Goal: Answer question/provide support: Share knowledge or assist other users

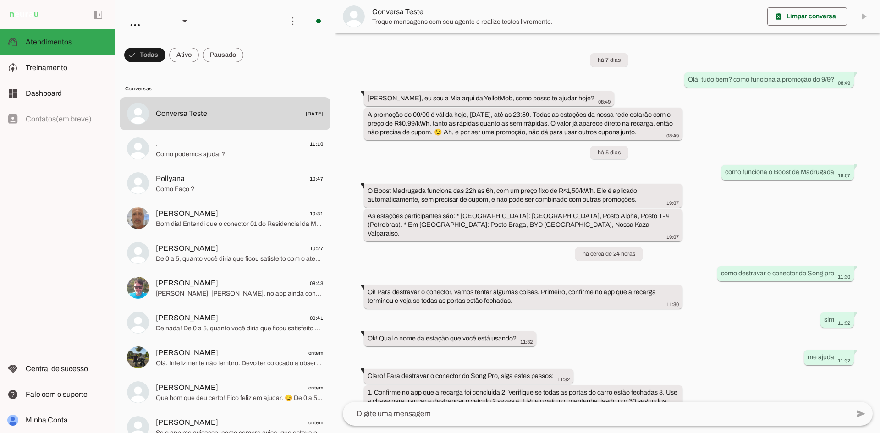
scroll to position [85, 0]
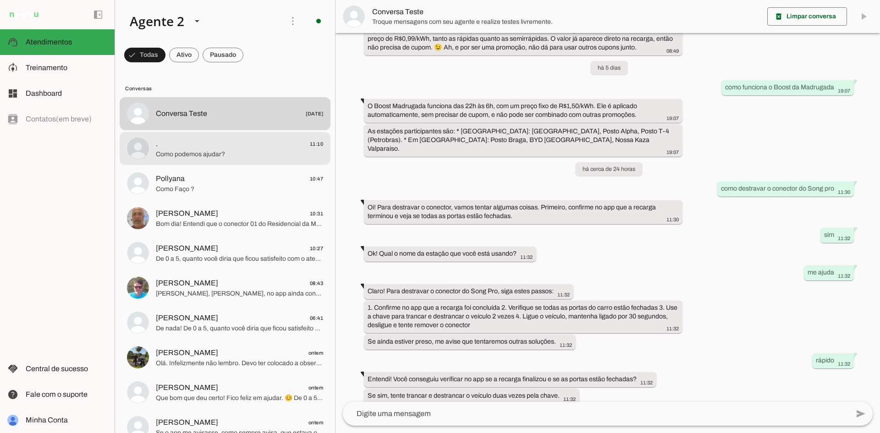
click at [246, 159] on div at bounding box center [239, 148] width 167 height 22
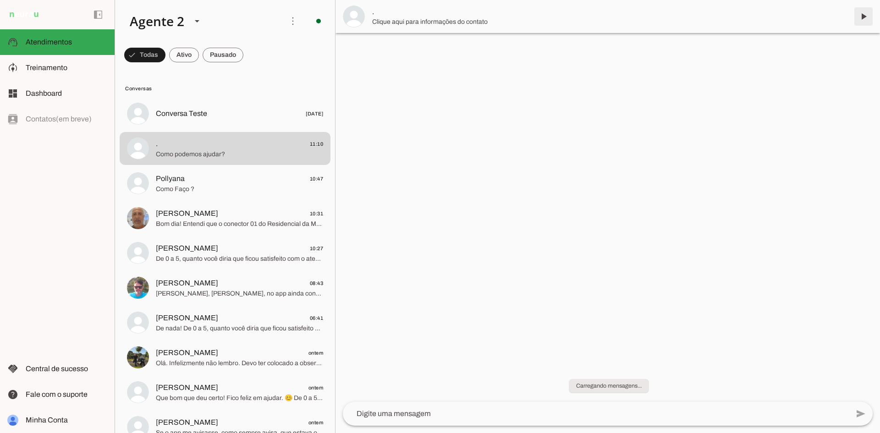
click at [867, 15] on span at bounding box center [863, 16] width 22 height 22
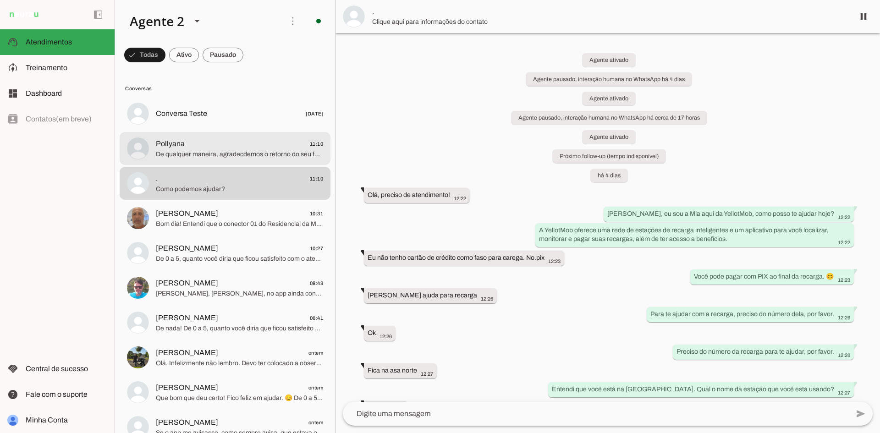
click at [238, 151] on span "De qualquer maneira, agradecdemos o retorno do seu feedback" at bounding box center [239, 154] width 167 height 9
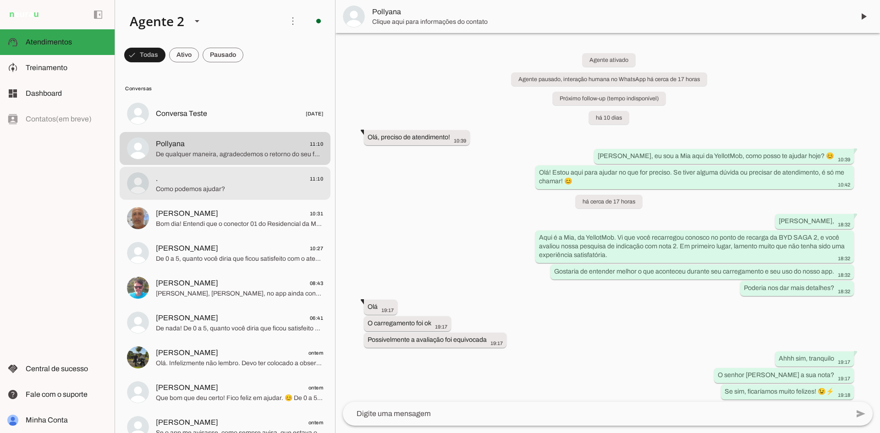
click at [251, 190] on span "Como podemos ajudar?" at bounding box center [239, 189] width 167 height 9
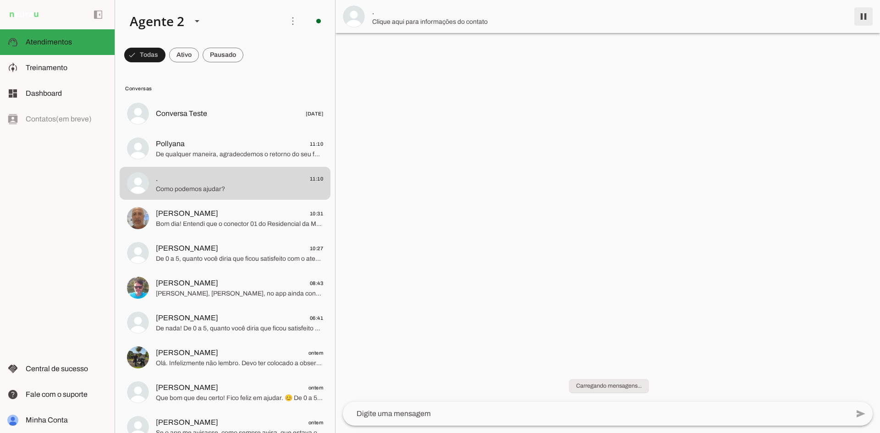
click at [868, 18] on span at bounding box center [863, 16] width 22 height 22
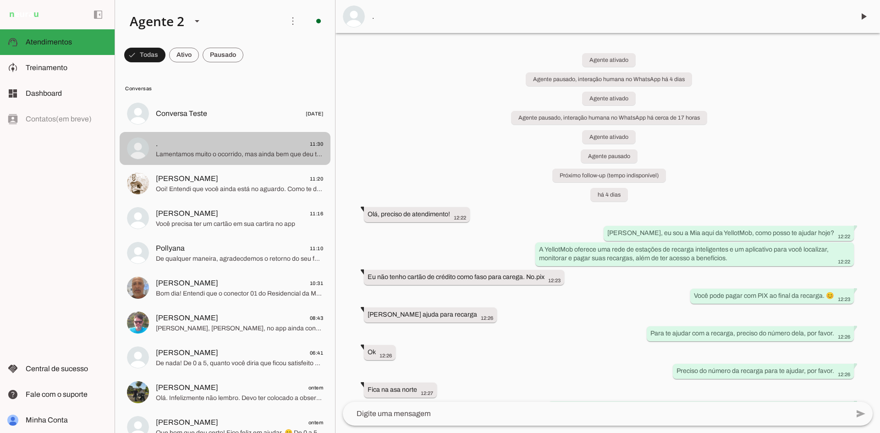
click at [245, 142] on span ". 11:30" at bounding box center [239, 143] width 167 height 11
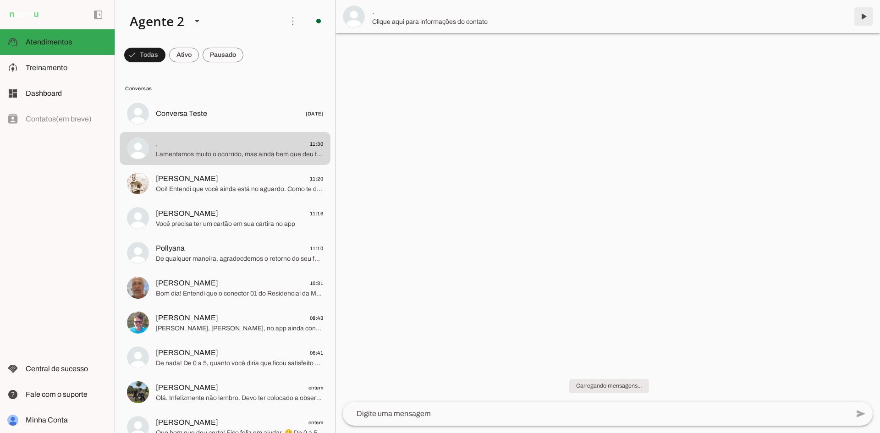
click at [862, 17] on span at bounding box center [863, 16] width 22 height 22
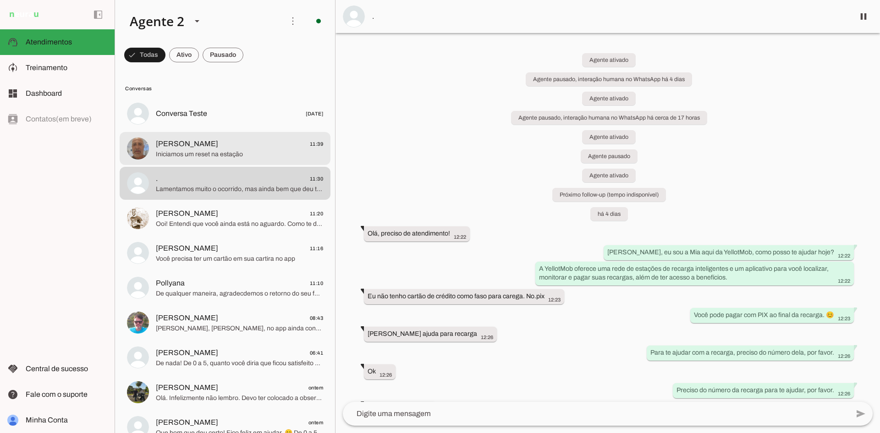
drag, startPoint x: 186, startPoint y: 137, endPoint x: 244, endPoint y: 131, distance: 58.6
click at [185, 137] on div at bounding box center [239, 148] width 167 height 22
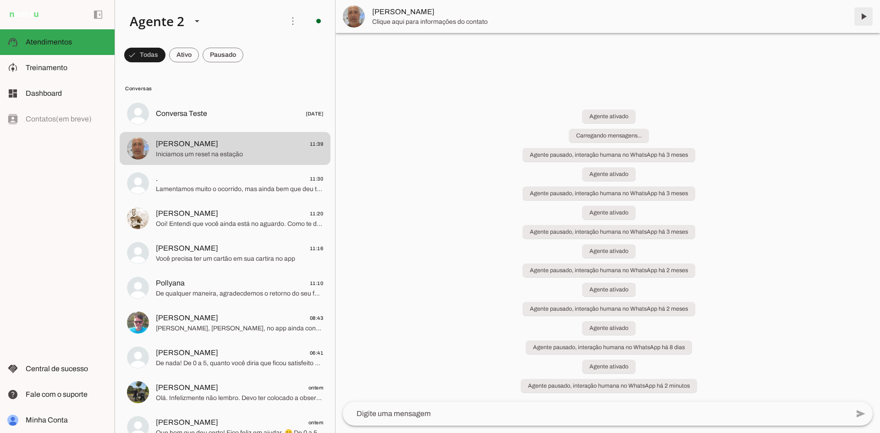
click at [866, 16] on span at bounding box center [863, 16] width 22 height 22
click at [223, 52] on span at bounding box center [223, 55] width 41 height 22
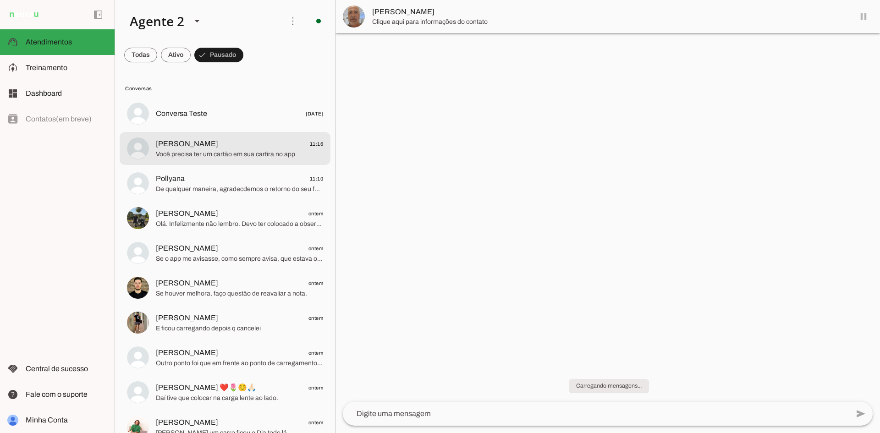
click at [209, 150] on span "Você precisa ter um cartão em sua cartira no app" at bounding box center [239, 154] width 167 height 9
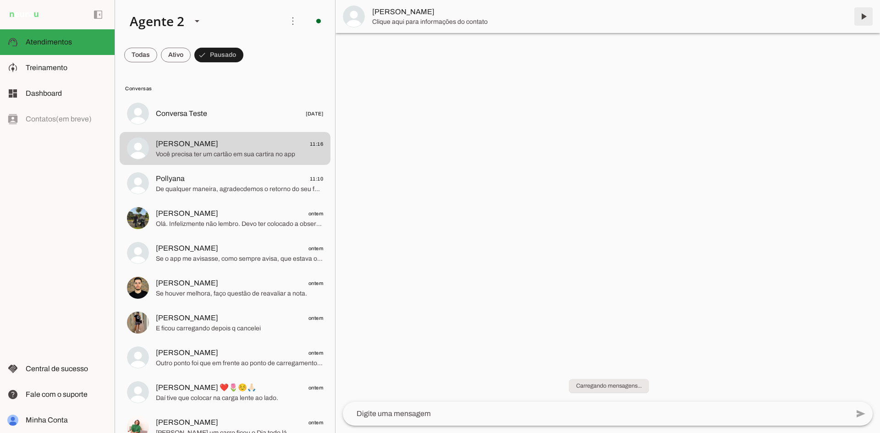
click at [862, 14] on span at bounding box center [863, 16] width 22 height 22
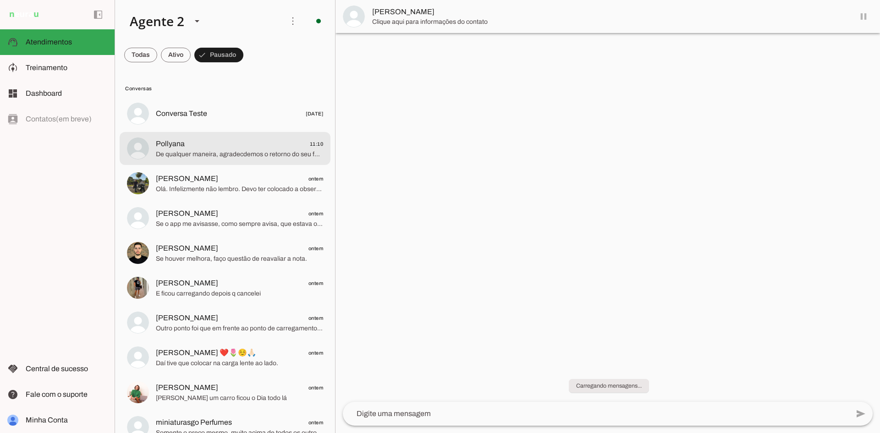
click at [252, 159] on div at bounding box center [239, 148] width 167 height 22
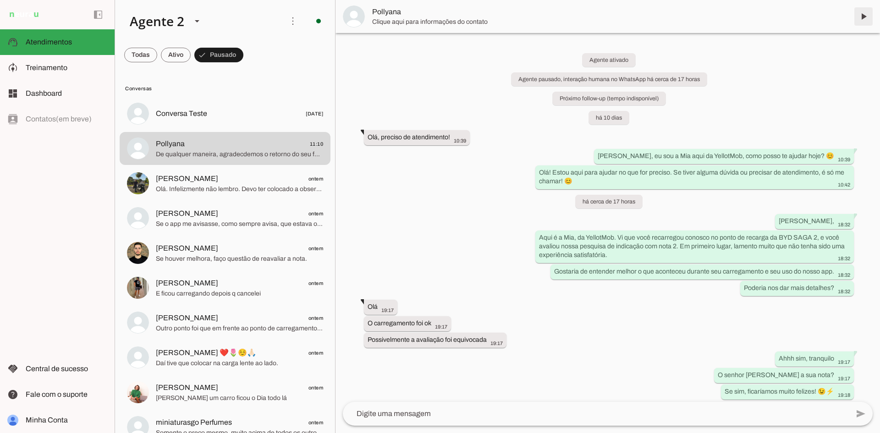
click at [863, 17] on span at bounding box center [863, 16] width 22 height 22
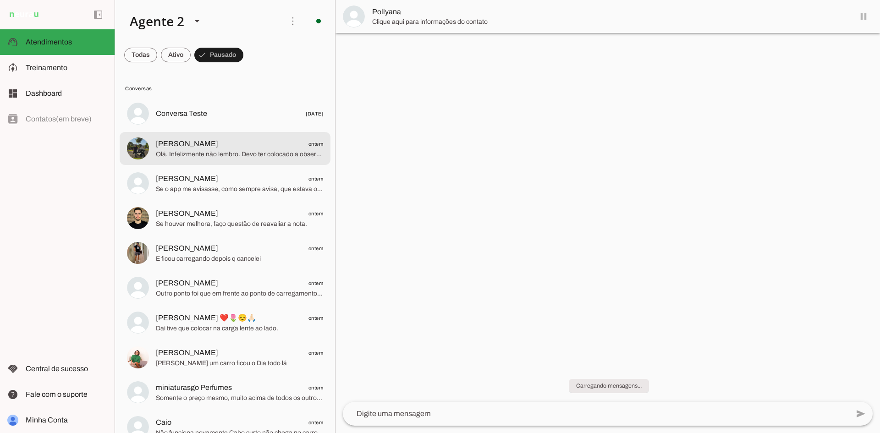
click at [213, 150] on span "Olá. Infelizmente não lembro. Devo ter colocado a observação na avaliação" at bounding box center [239, 154] width 167 height 9
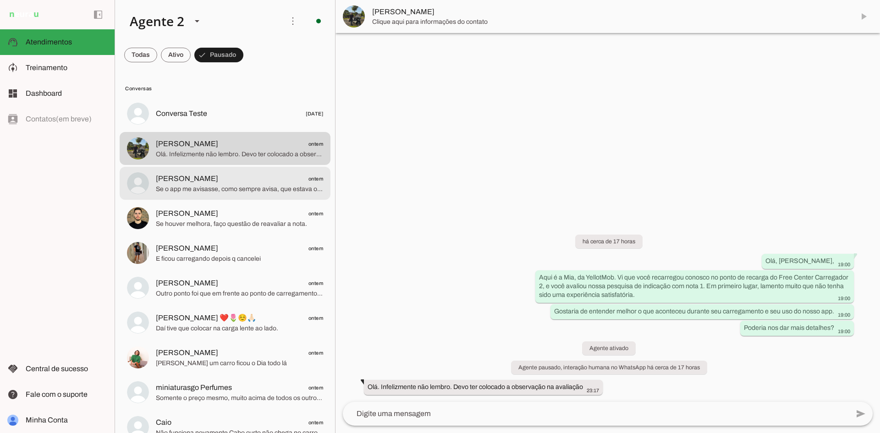
click at [208, 189] on span "Se o app me avisasse, como sempre avisa, que estava ocupado eu não iria até a e…" at bounding box center [239, 189] width 167 height 9
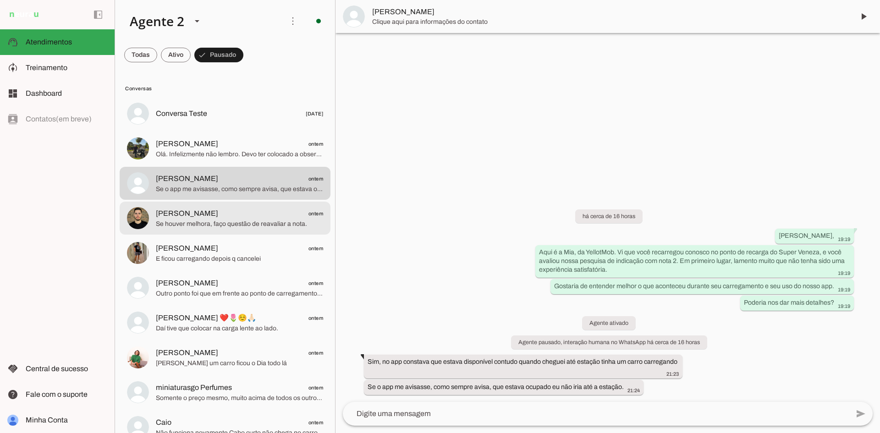
click at [210, 216] on span "[PERSON_NAME] ontem" at bounding box center [239, 213] width 167 height 11
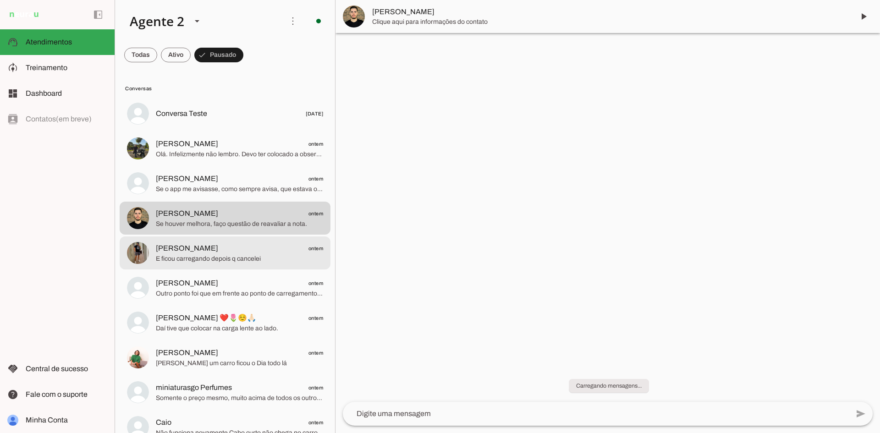
click at [218, 257] on span "E ficou carregando depois q cancelei" at bounding box center [239, 258] width 167 height 9
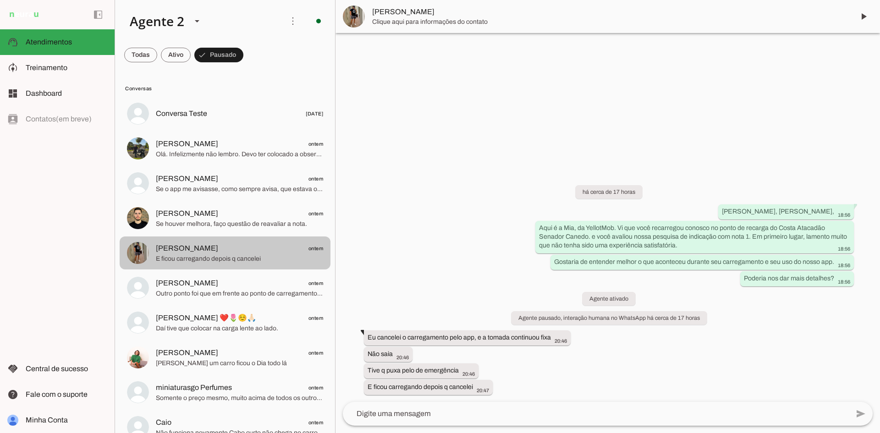
scroll to position [92, 0]
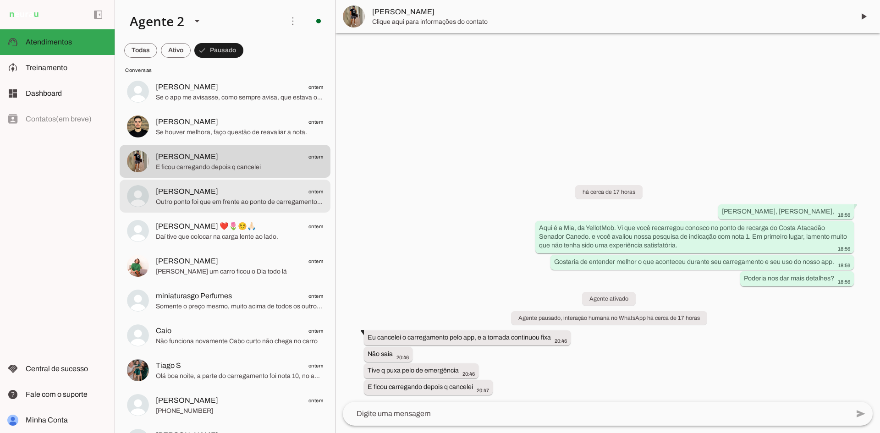
click at [251, 189] on span "[PERSON_NAME] ontem" at bounding box center [239, 191] width 167 height 11
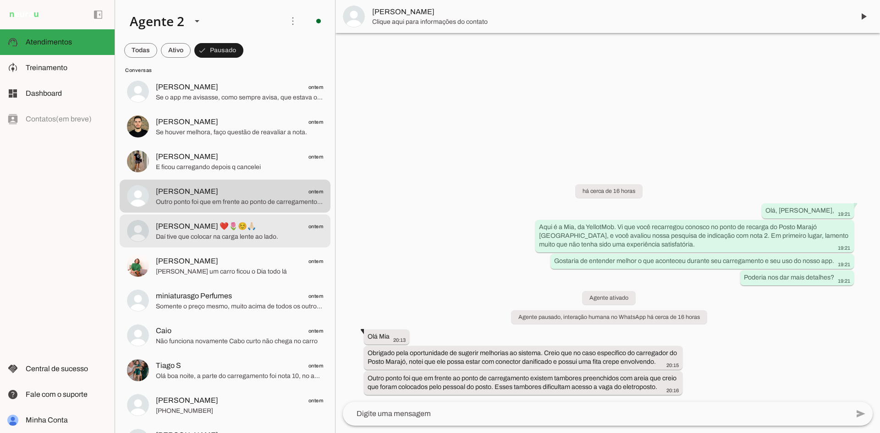
click at [258, 243] on md-item "[PERSON_NAME] ❤️🌷☺️🙏🏻 ontem Daí tive que colocar na carga lente ao lado." at bounding box center [225, 230] width 211 height 33
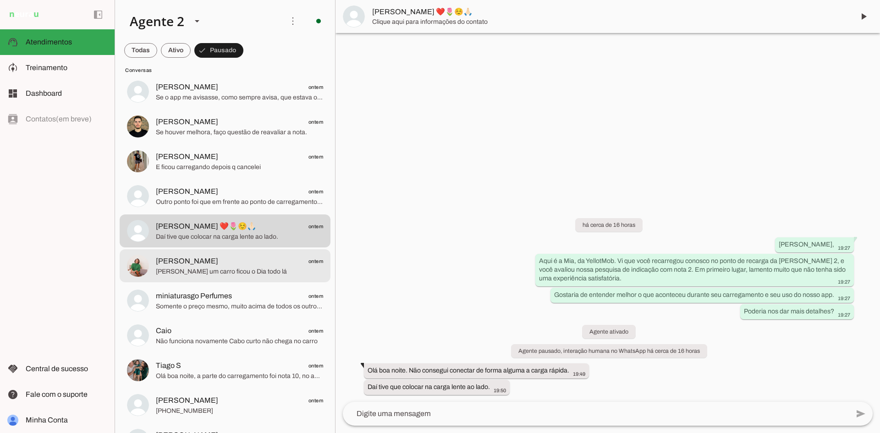
click at [261, 270] on span "[PERSON_NAME] um carro ficou o Dia todo lá" at bounding box center [239, 271] width 167 height 9
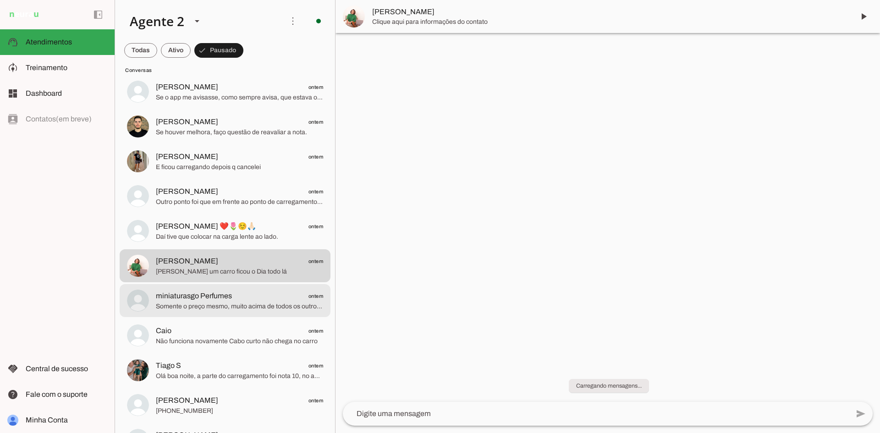
click at [262, 307] on span "Somente o preço mesmo, muito acima de todos os outros da cidade." at bounding box center [239, 306] width 167 height 9
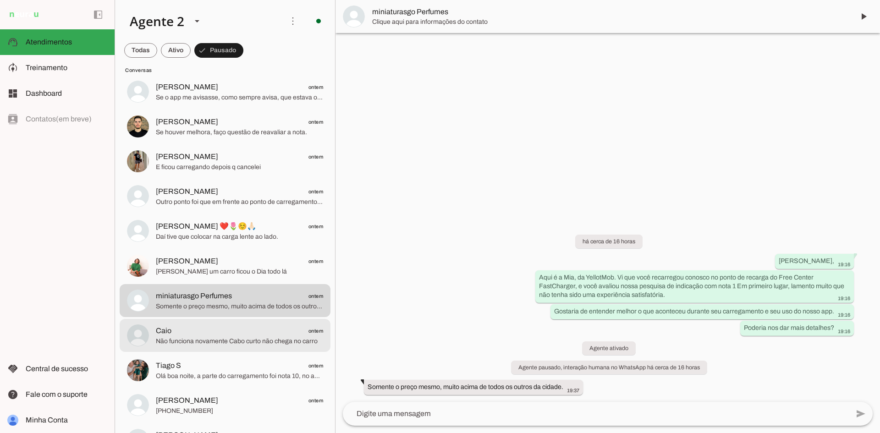
click at [272, 327] on span "Caio ontem" at bounding box center [239, 330] width 167 height 11
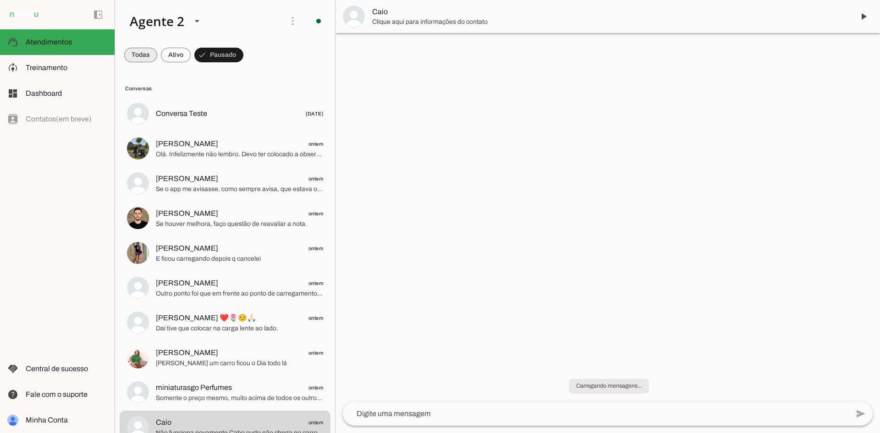
click at [142, 53] on span at bounding box center [140, 55] width 33 height 22
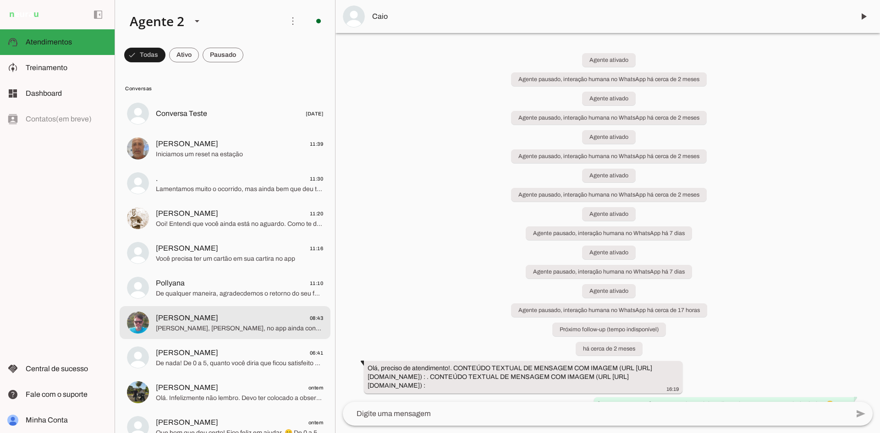
click at [245, 324] on span "[PERSON_NAME], [PERSON_NAME], no app ainda consta offline porque a equipe técni…" at bounding box center [239, 328] width 167 height 9
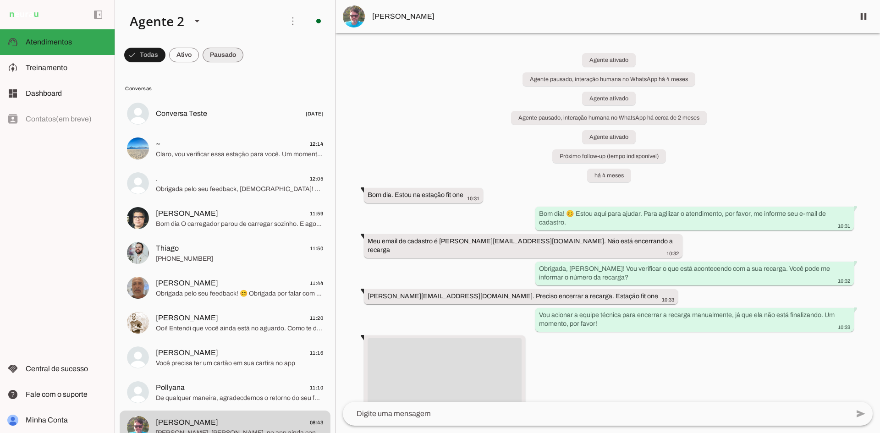
click at [227, 49] on span at bounding box center [223, 55] width 41 height 22
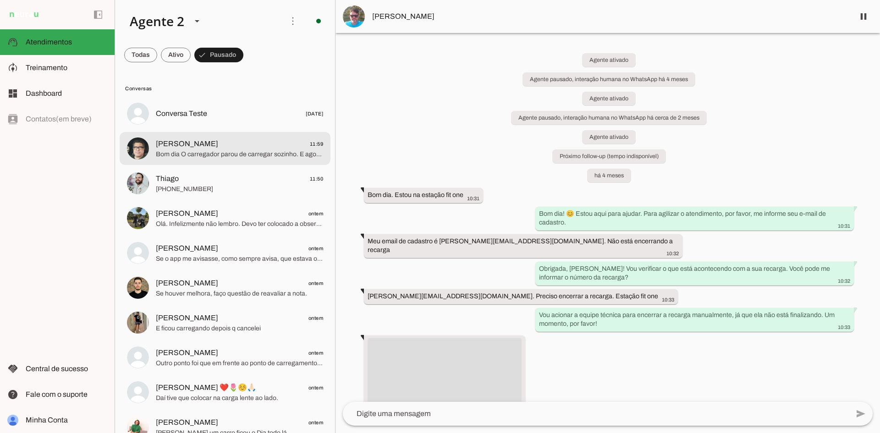
click at [247, 146] on span "[PERSON_NAME] 11:59" at bounding box center [239, 143] width 167 height 11
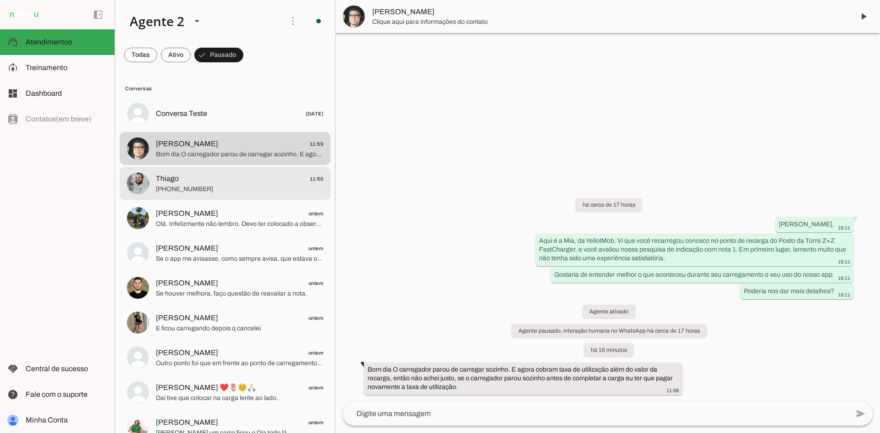
click at [198, 174] on span "Thiago 11:50" at bounding box center [239, 178] width 167 height 11
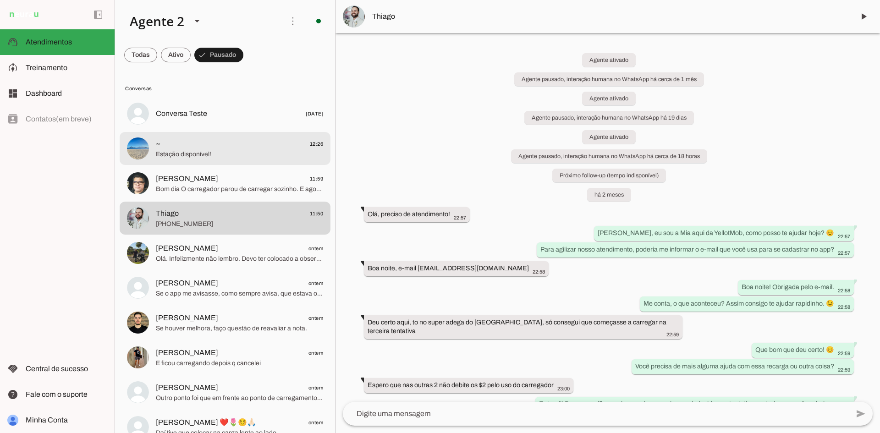
click at [244, 154] on span "Estação disponível!" at bounding box center [239, 154] width 167 height 9
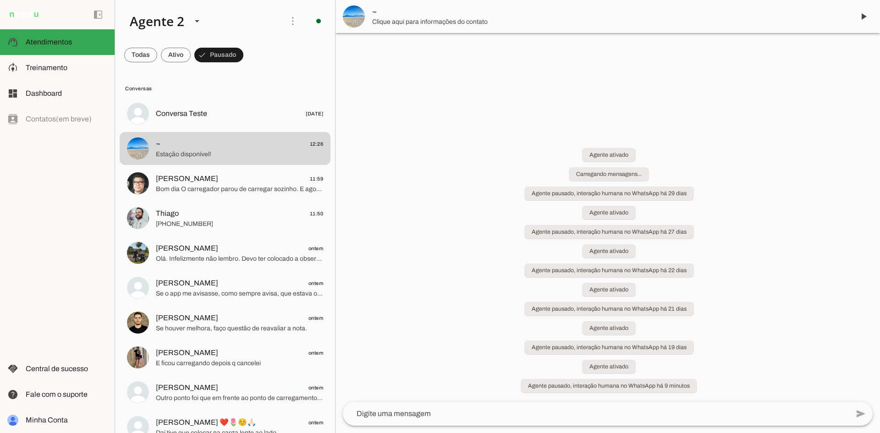
click at [867, 19] on span at bounding box center [863, 16] width 22 height 22
click at [862, 13] on md-item "~" at bounding box center [607, 16] width 544 height 33
click at [863, 15] on md-item "~" at bounding box center [607, 16] width 544 height 33
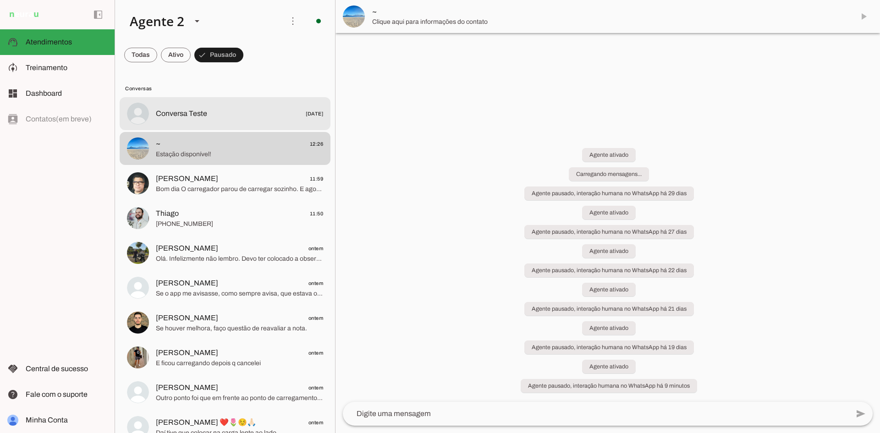
click at [863, 17] on md-item "~" at bounding box center [607, 16] width 544 height 33
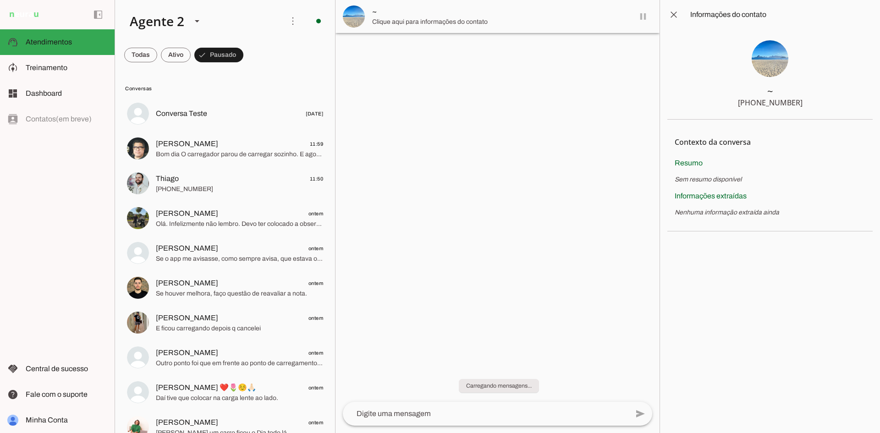
click at [671, 13] on span at bounding box center [674, 15] width 22 height 22
